Goal: Task Accomplishment & Management: Use online tool/utility

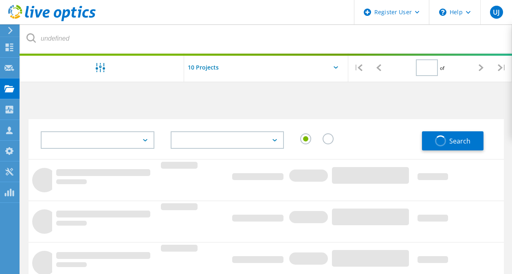
type input "1"
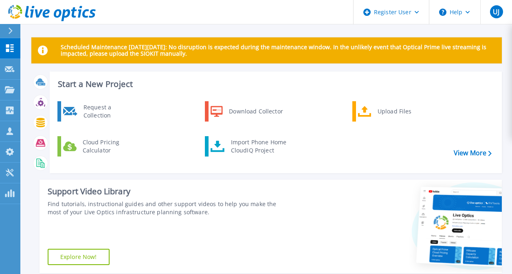
click at [238, 134] on div "Request a Collection Download Collector Upload Files Cloud Pricing Calculator I…" at bounding box center [274, 134] width 446 height 70
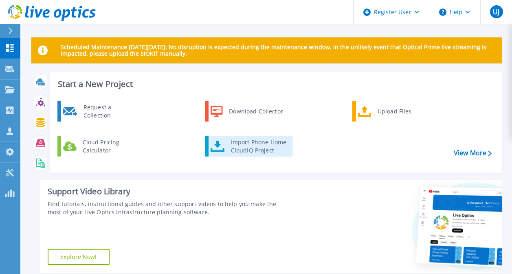
click at [241, 142] on div "Import Phone Home CloudIQ Project" at bounding box center [259, 146] width 64 height 16
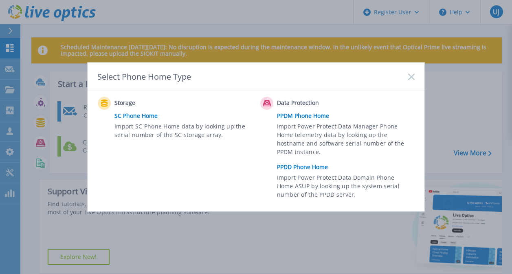
click at [140, 115] on link "SC Phone Home" at bounding box center [185, 116] width 142 height 12
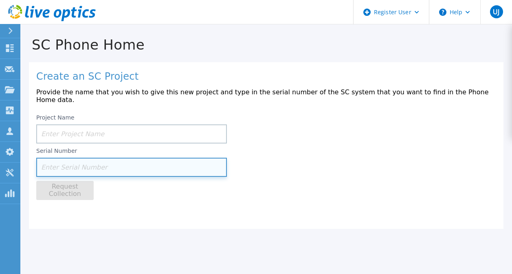
click at [92, 166] on input at bounding box center [131, 167] width 191 height 19
paste input "CKM0019060"
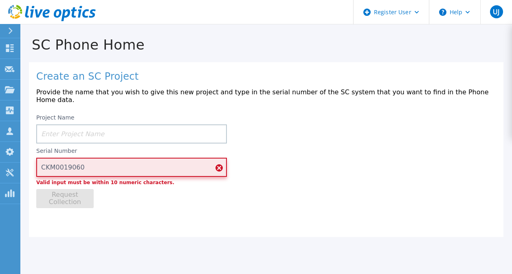
type input "CKM0019060"
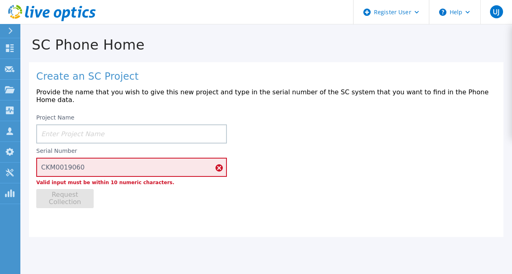
click at [15, 27] on div at bounding box center [13, 31] width 13 height 14
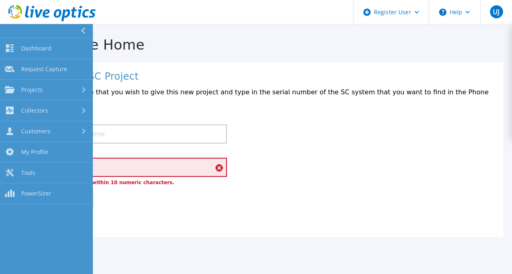
click at [34, 37] on button at bounding box center [46, 31] width 93 height 14
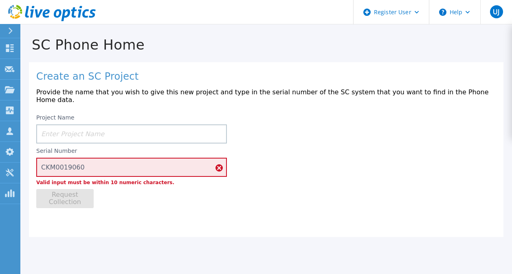
click at [5, 22] on link at bounding box center [48, 12] width 96 height 24
click at [9, 28] on icon at bounding box center [11, 31] width 4 height 7
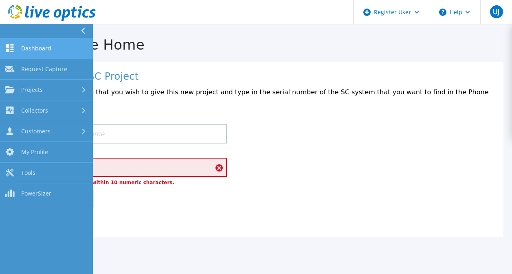
click at [28, 48] on span "Dashboard" at bounding box center [36, 48] width 30 height 7
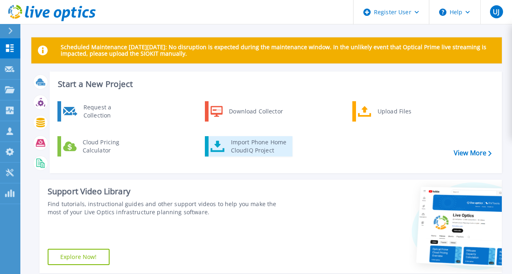
click at [228, 140] on div "Import Phone Home CloudIQ Project" at bounding box center [259, 146] width 64 height 16
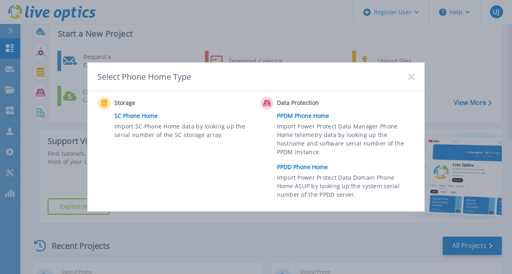
scroll to position [122, 0]
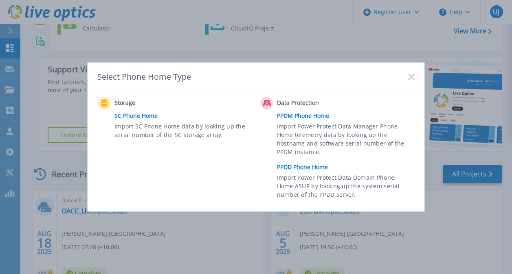
click at [418, 82] on div "Select Phone Home Type" at bounding box center [256, 77] width 337 height 29
click at [408, 78] on icon at bounding box center [411, 77] width 7 height 7
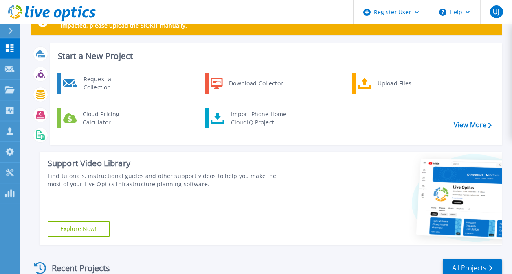
scroll to position [0, 0]
